Goal: Transaction & Acquisition: Purchase product/service

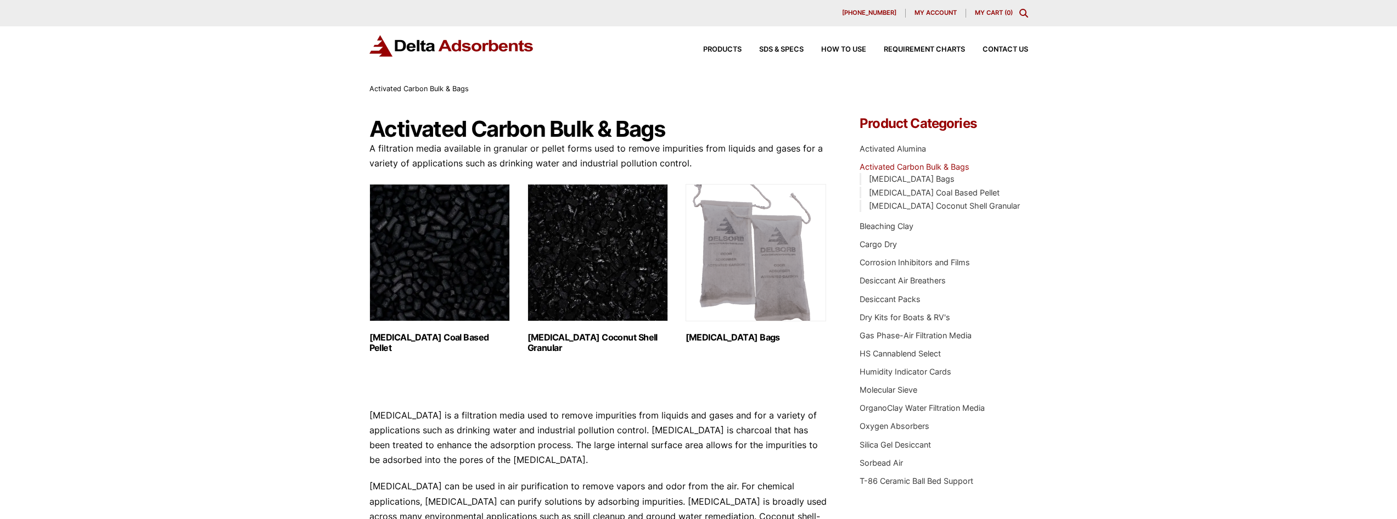
click at [573, 245] on img "Visit product category Activated Carbon Coconut Shell Granular" at bounding box center [598, 252] width 141 height 137
drag, startPoint x: 860, startPoint y: 124, endPoint x: 983, endPoint y: 133, distance: 123.4
click at [983, 133] on div "Product Categories Activated Alumina [MEDICAL_DATA] Bulk & Bags [MEDICAL_DATA] …" at bounding box center [944, 305] width 168 height 376
drag, startPoint x: 1059, startPoint y: 134, endPoint x: 1018, endPoint y: 141, distance: 41.6
click at [1059, 135] on div "Our website has detected that you are using an outdated browser that will preve…" at bounding box center [698, 465] width 1397 height 931
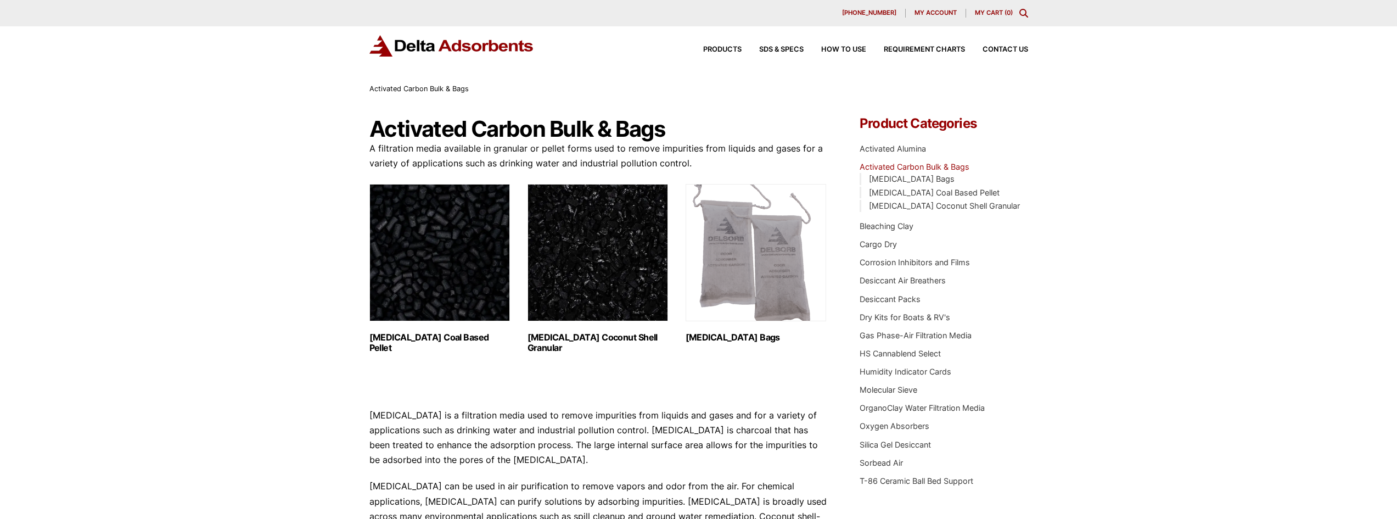
drag, startPoint x: 1230, startPoint y: 238, endPoint x: 1215, endPoint y: 251, distance: 19.8
click at [1236, 245] on div "Our website has detected that you are using an outdated browser that will preve…" at bounding box center [698, 465] width 1397 height 931
click at [572, 134] on h1 "Activated Carbon Bulk & Bags" at bounding box center [598, 129] width 458 height 24
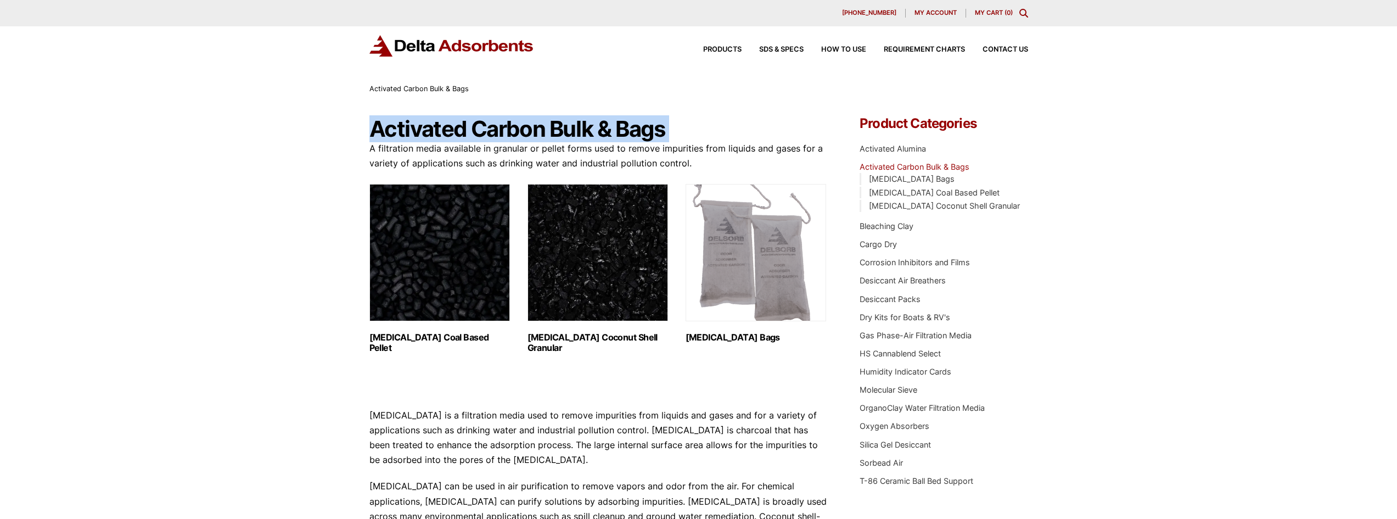
click at [572, 134] on h1 "Activated Carbon Bulk & Bags" at bounding box center [598, 129] width 458 height 24
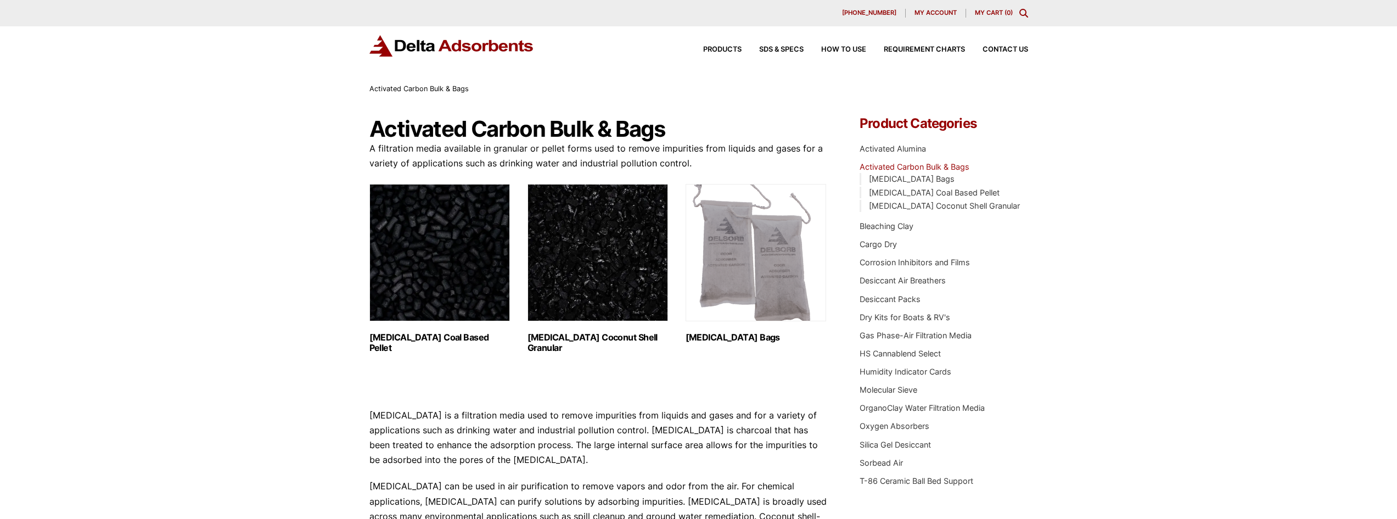
click at [1108, 270] on div "Our website has detected that you are using an outdated browser that will preve…" at bounding box center [698, 465] width 1397 height 931
